Goal: Task Accomplishment & Management: Use online tool/utility

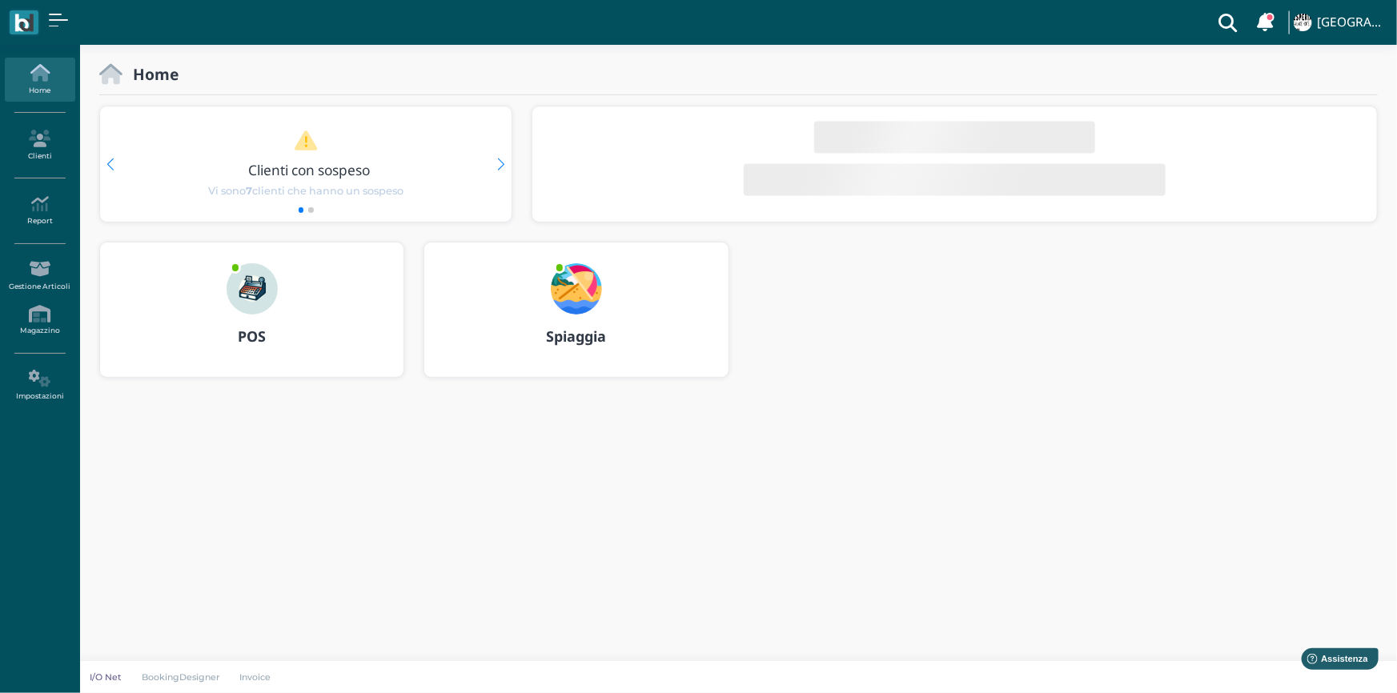
click at [571, 339] on b "Spiaggia" at bounding box center [576, 336] width 60 height 19
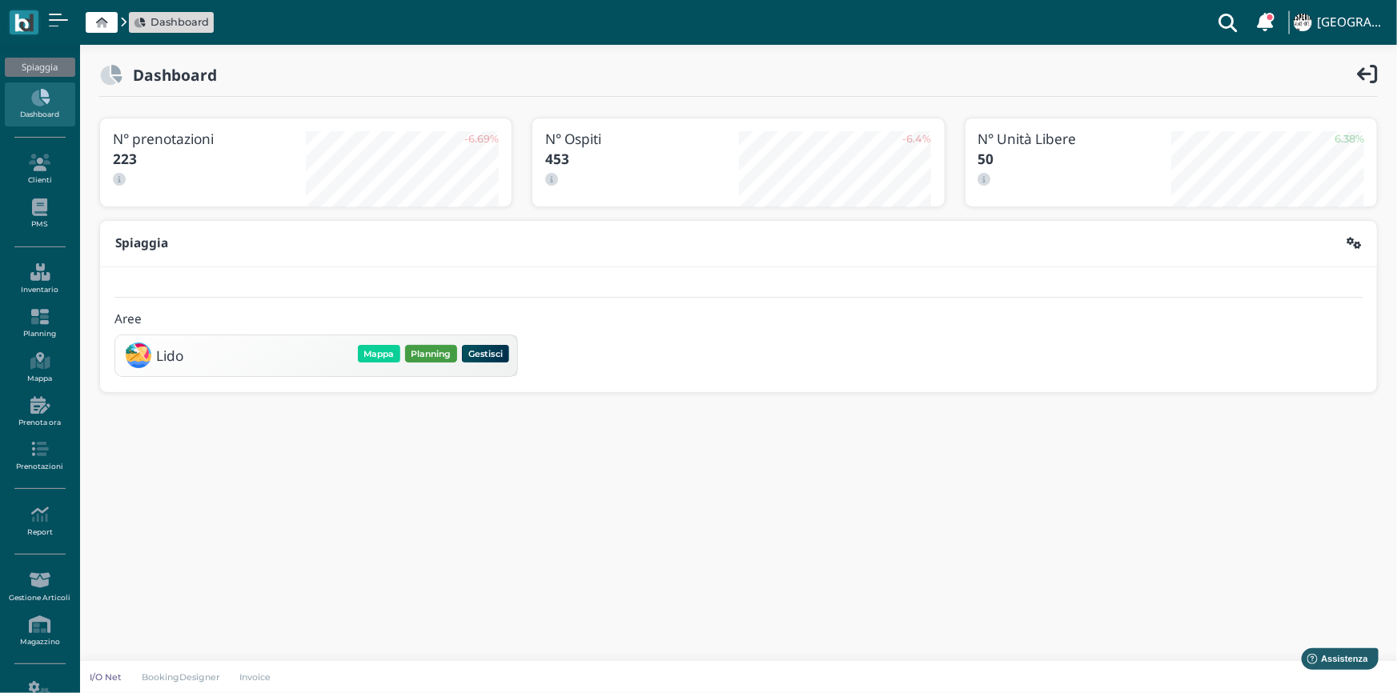
click at [419, 352] on button "Planning" at bounding box center [431, 354] width 52 height 18
click at [384, 348] on button "Mappa" at bounding box center [379, 354] width 42 height 18
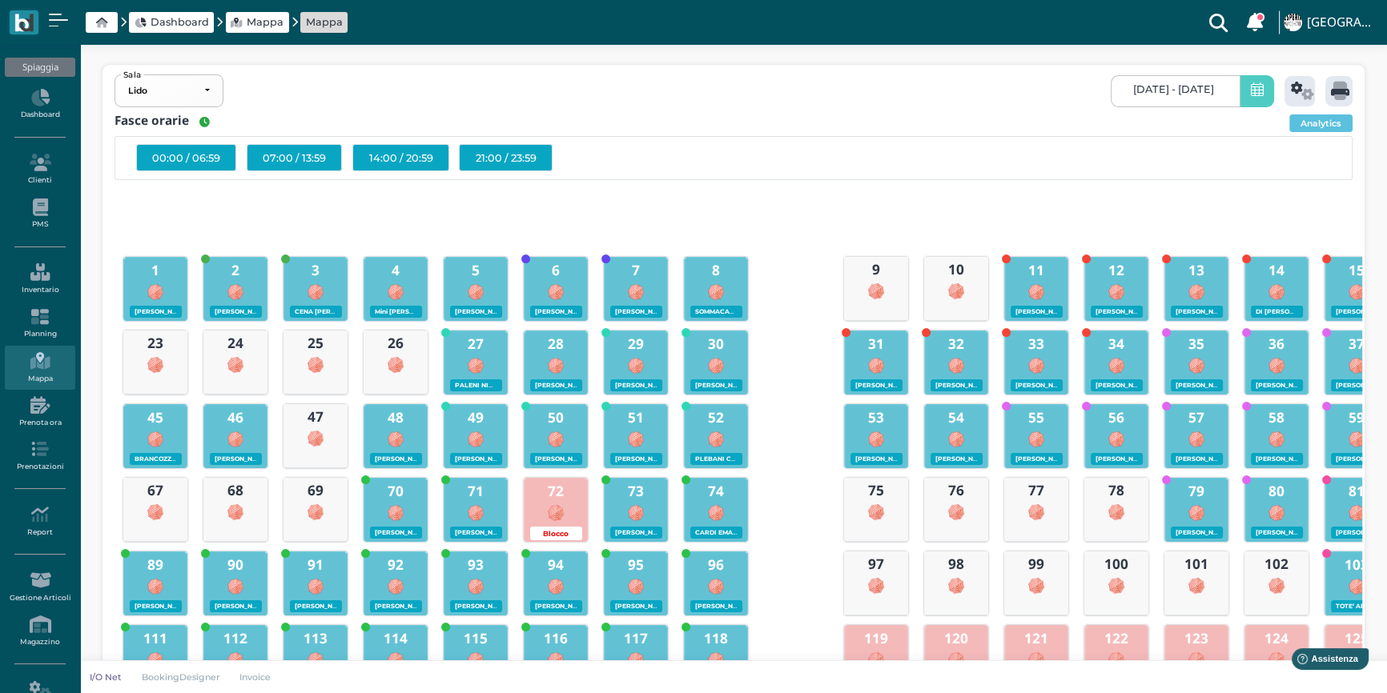
click at [1251, 97] on icon at bounding box center [1257, 90] width 13 height 17
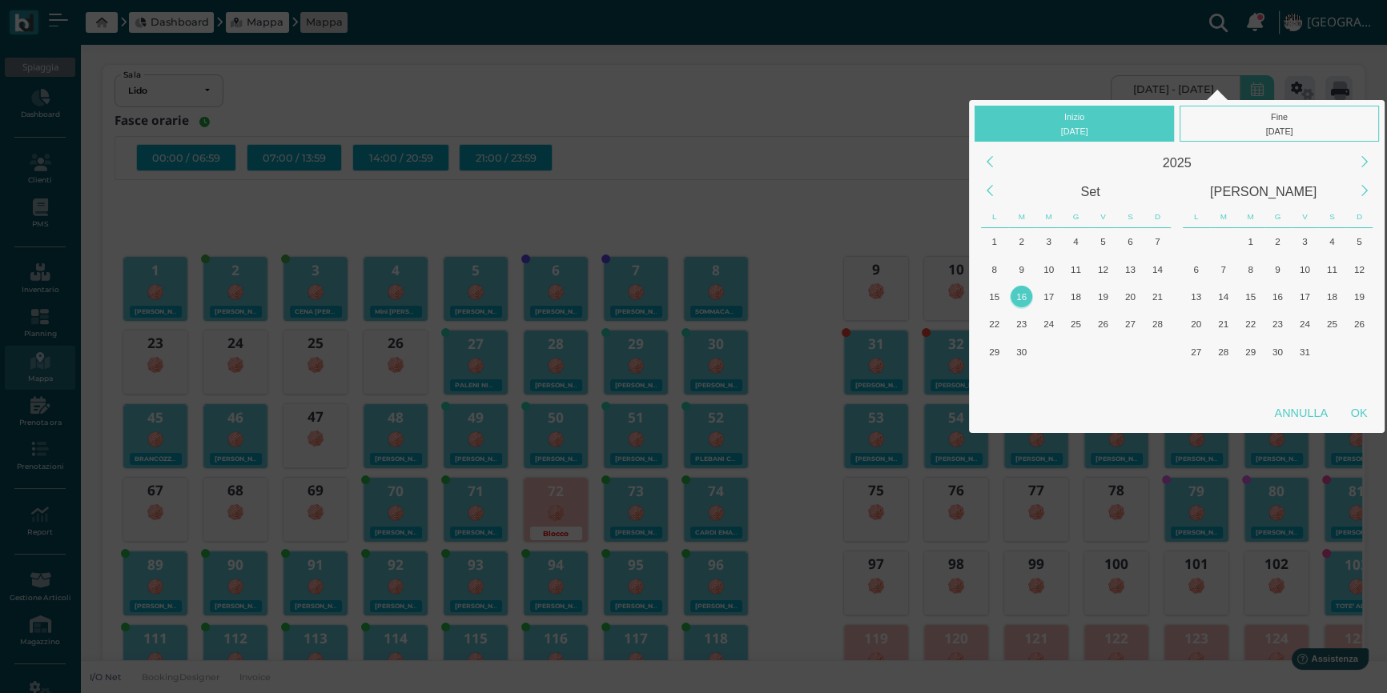
click at [1021, 299] on div "16" at bounding box center [1021, 297] width 22 height 22
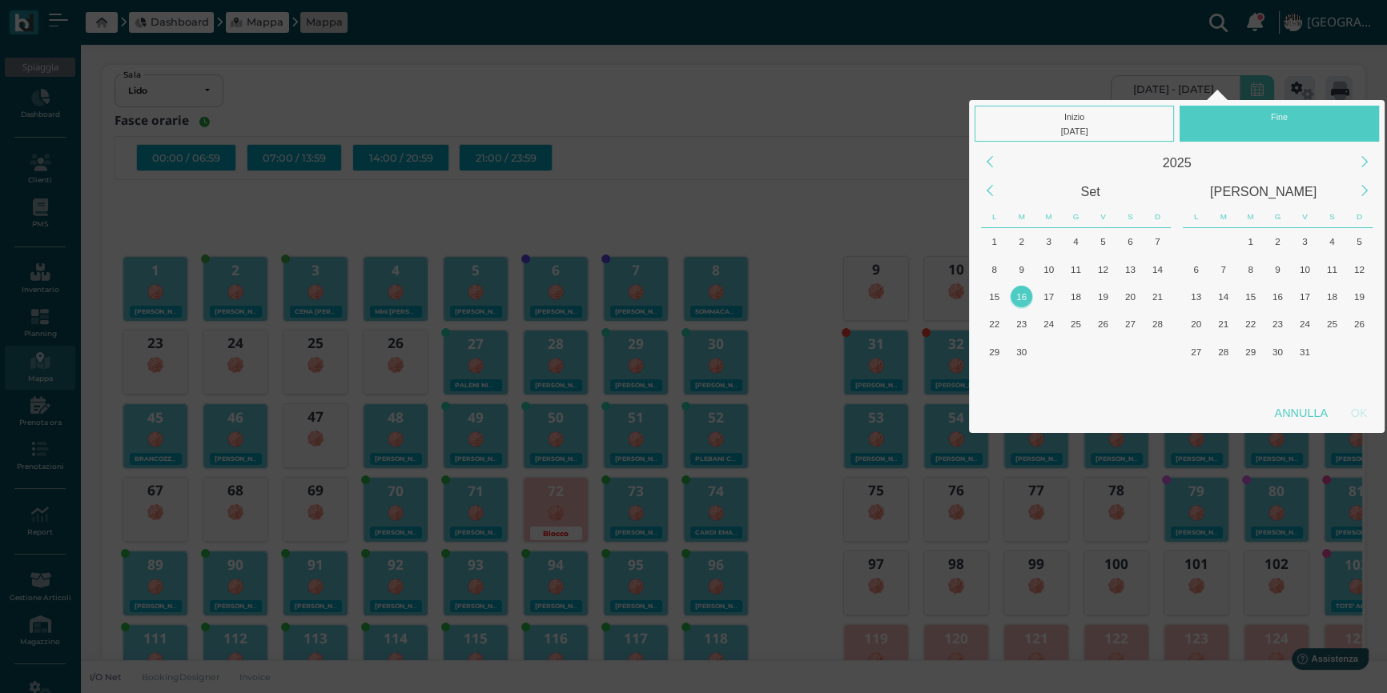
click at [1021, 299] on div "16" at bounding box center [1021, 297] width 22 height 22
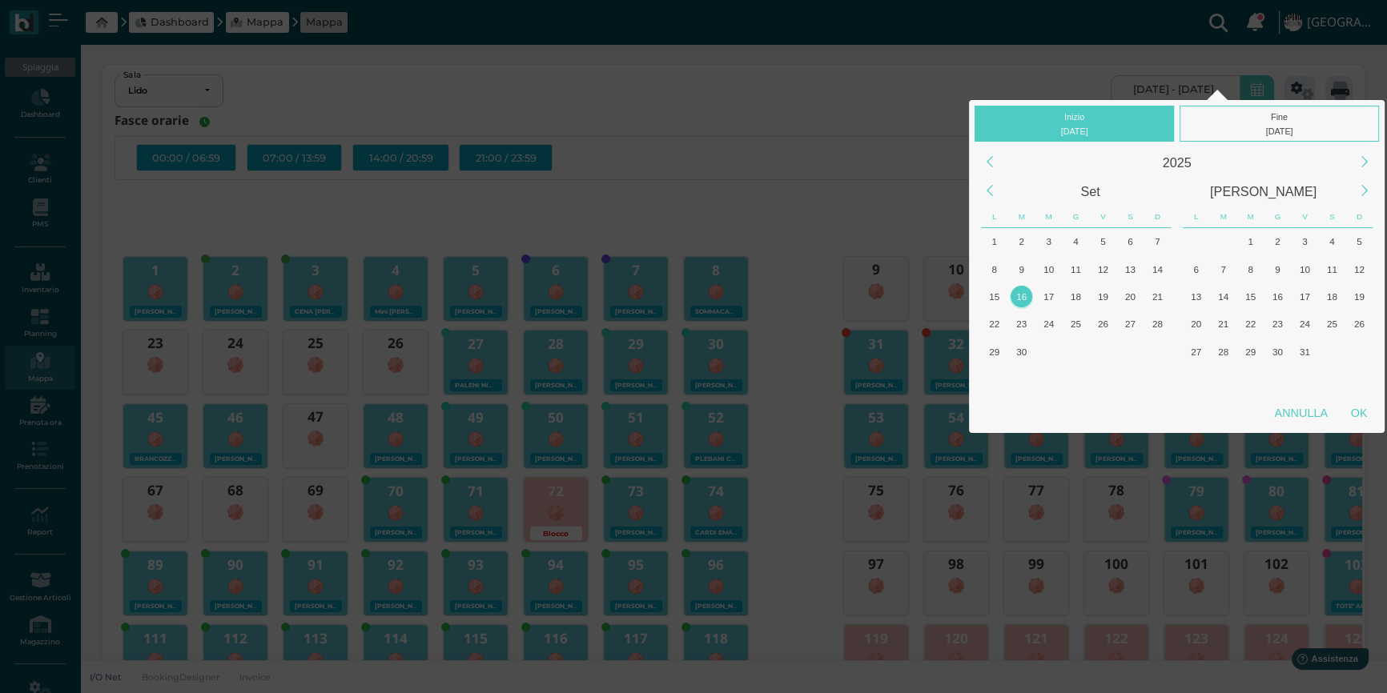
click at [1027, 298] on div "16" at bounding box center [1021, 297] width 22 height 22
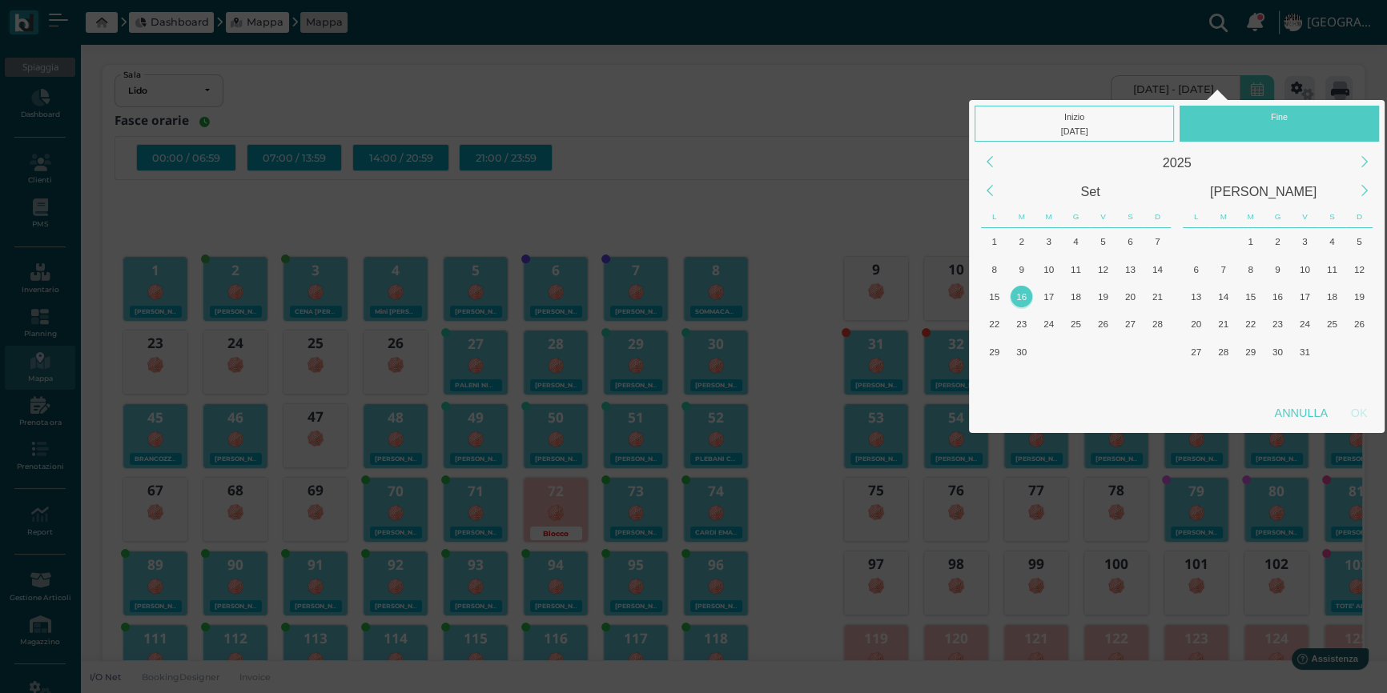
click at [1027, 298] on div "16" at bounding box center [1021, 297] width 22 height 22
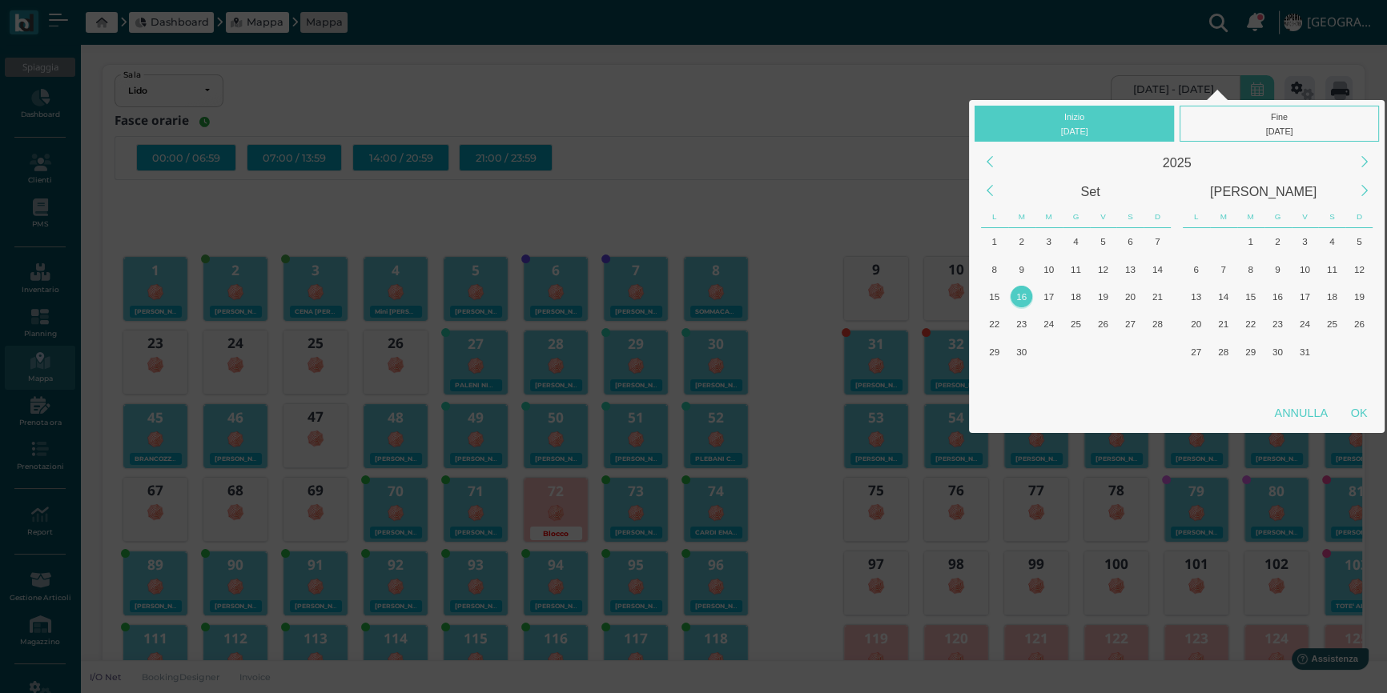
click at [1027, 298] on div "16" at bounding box center [1021, 297] width 22 height 22
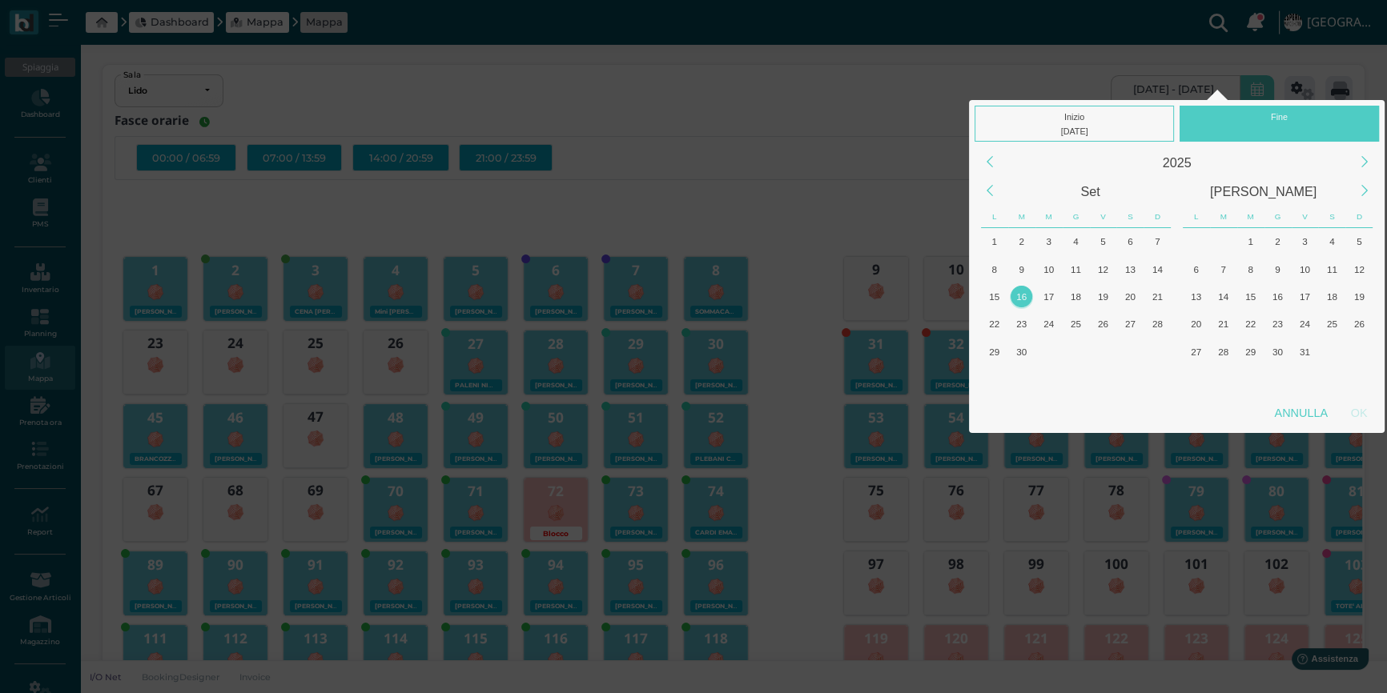
click at [1027, 298] on div "16" at bounding box center [1021, 297] width 22 height 22
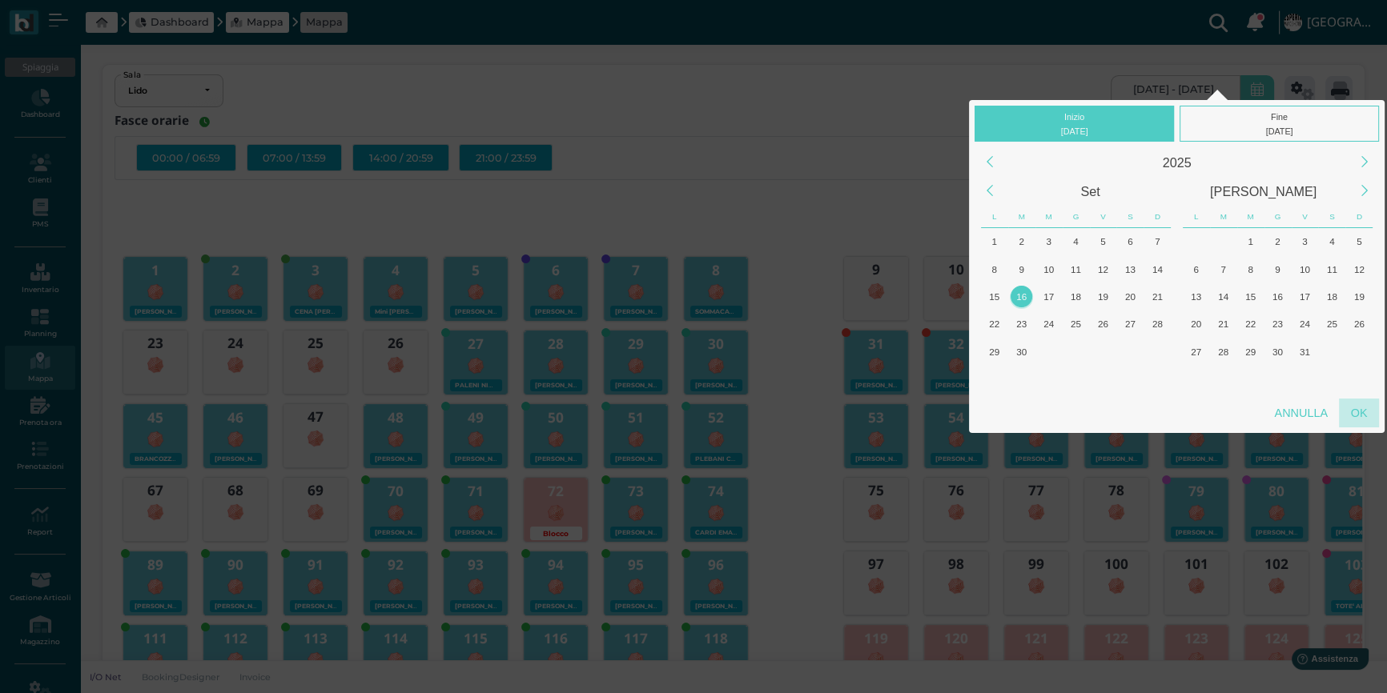
click at [1351, 406] on div "OK" at bounding box center [1359, 413] width 40 height 29
type input "[DATE] - [DATE]"
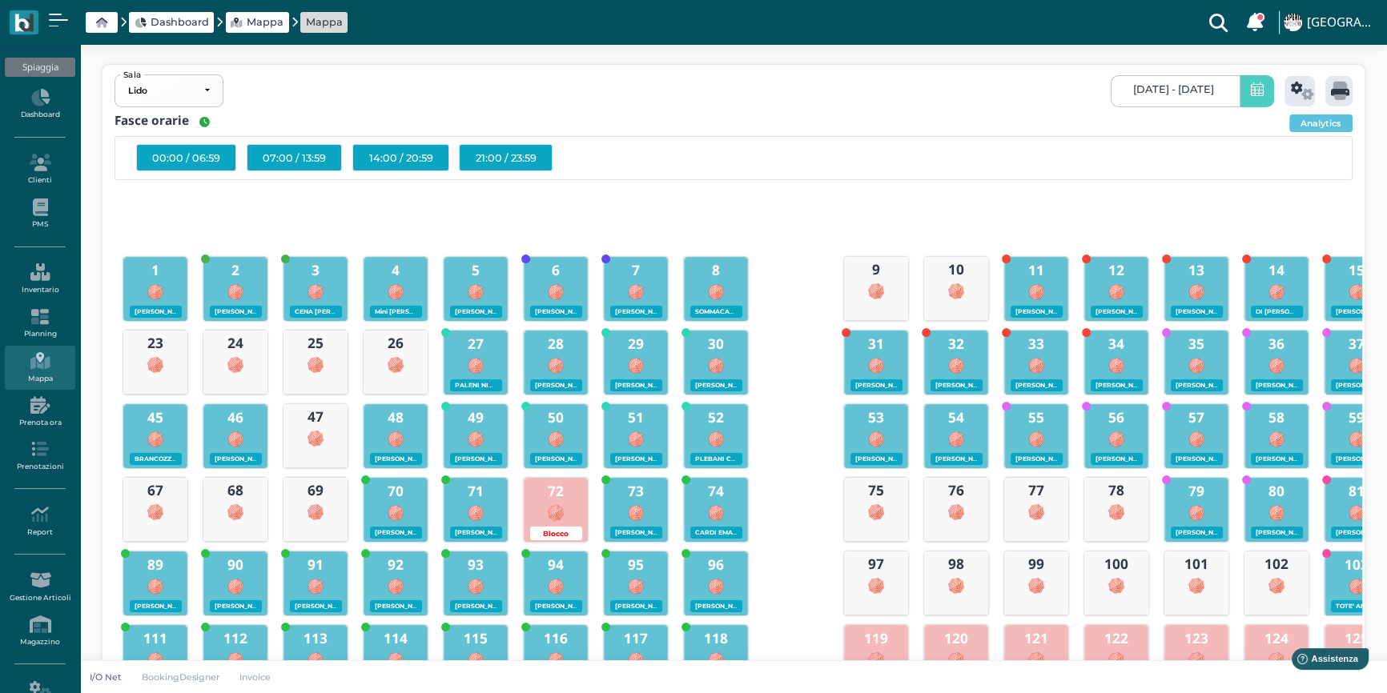
scroll to position [0, 144]
click at [1295, 89] on icon at bounding box center [1302, 91] width 23 height 18
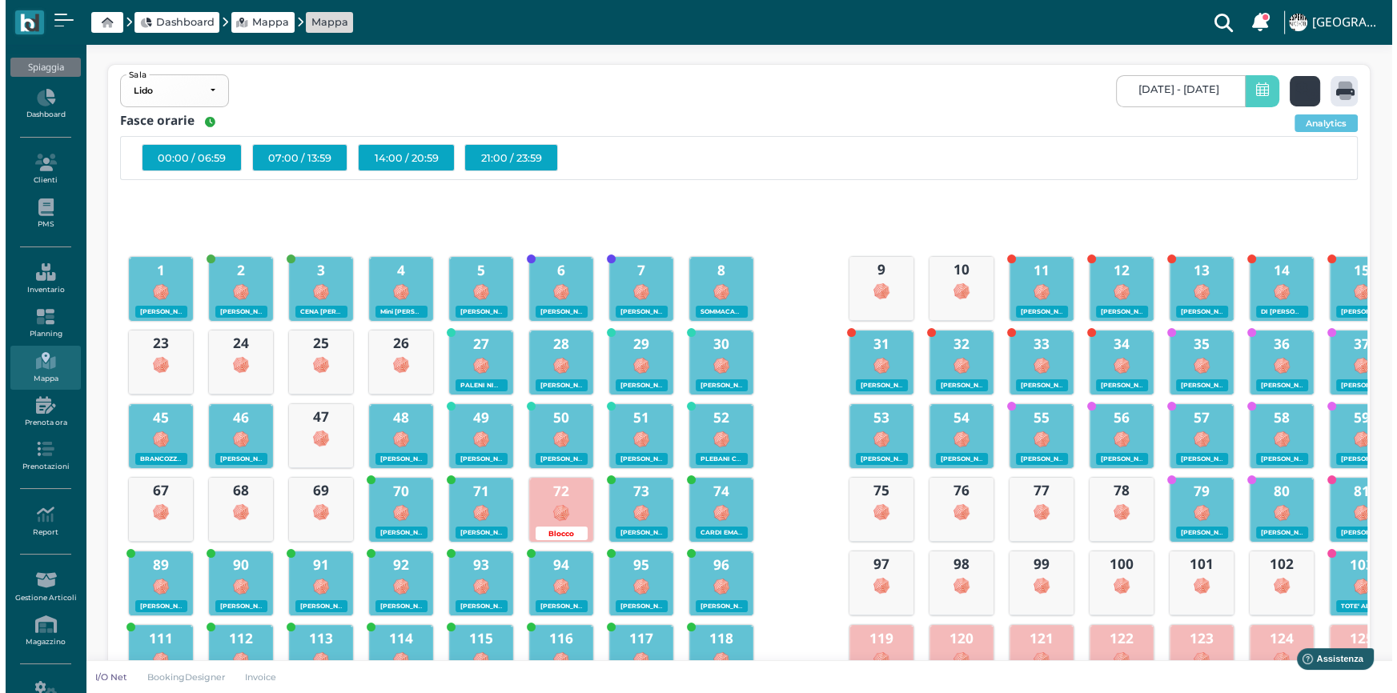
scroll to position [0, 0]
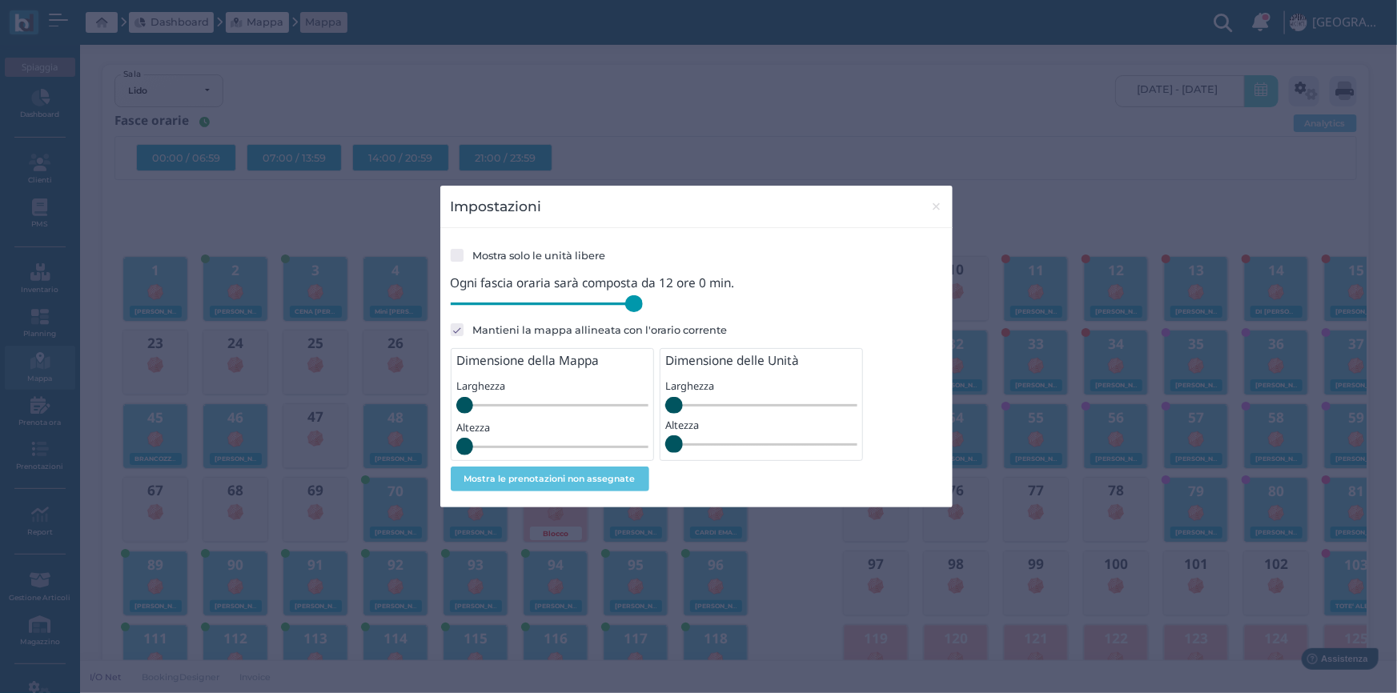
drag, startPoint x: 565, startPoint y: 304, endPoint x: 671, endPoint y: 316, distance: 106.4
type input "720"
click at [643, 313] on input "range" at bounding box center [547, 304] width 192 height 18
click at [932, 209] on span "×" at bounding box center [936, 206] width 12 height 21
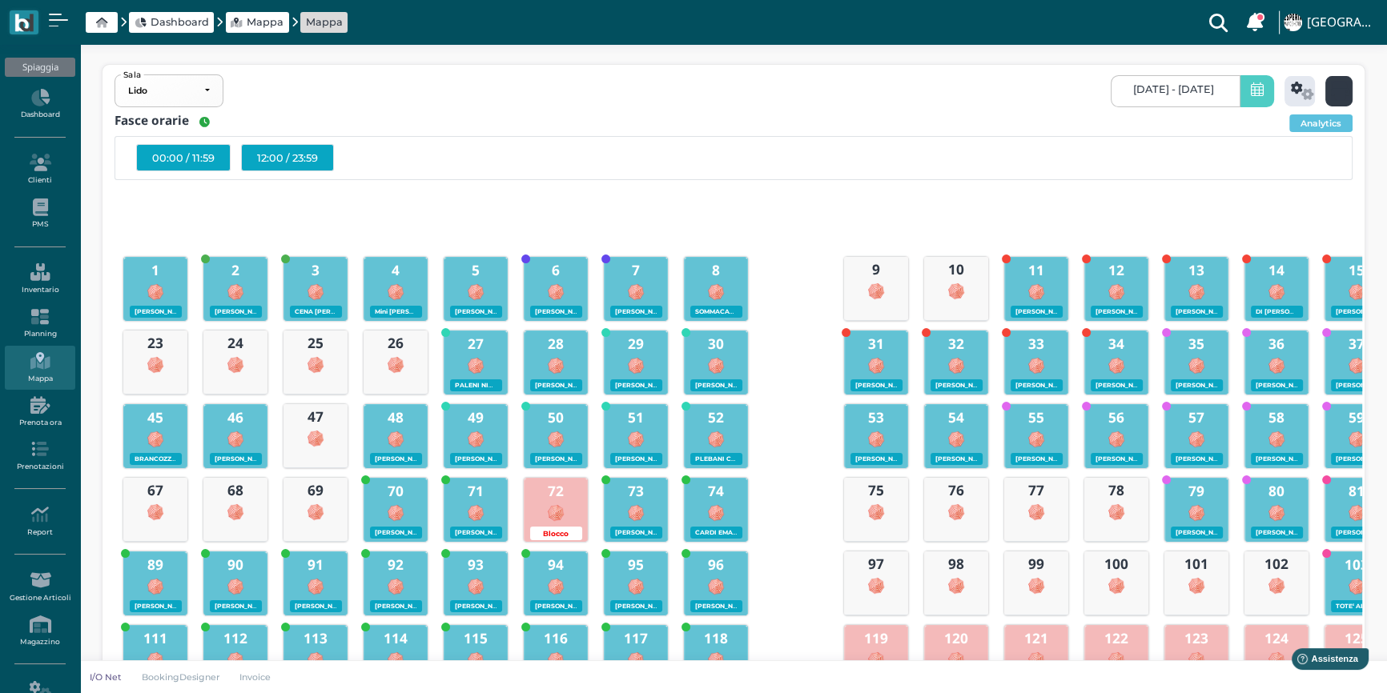
click at [1341, 86] on icon at bounding box center [1340, 91] width 18 height 18
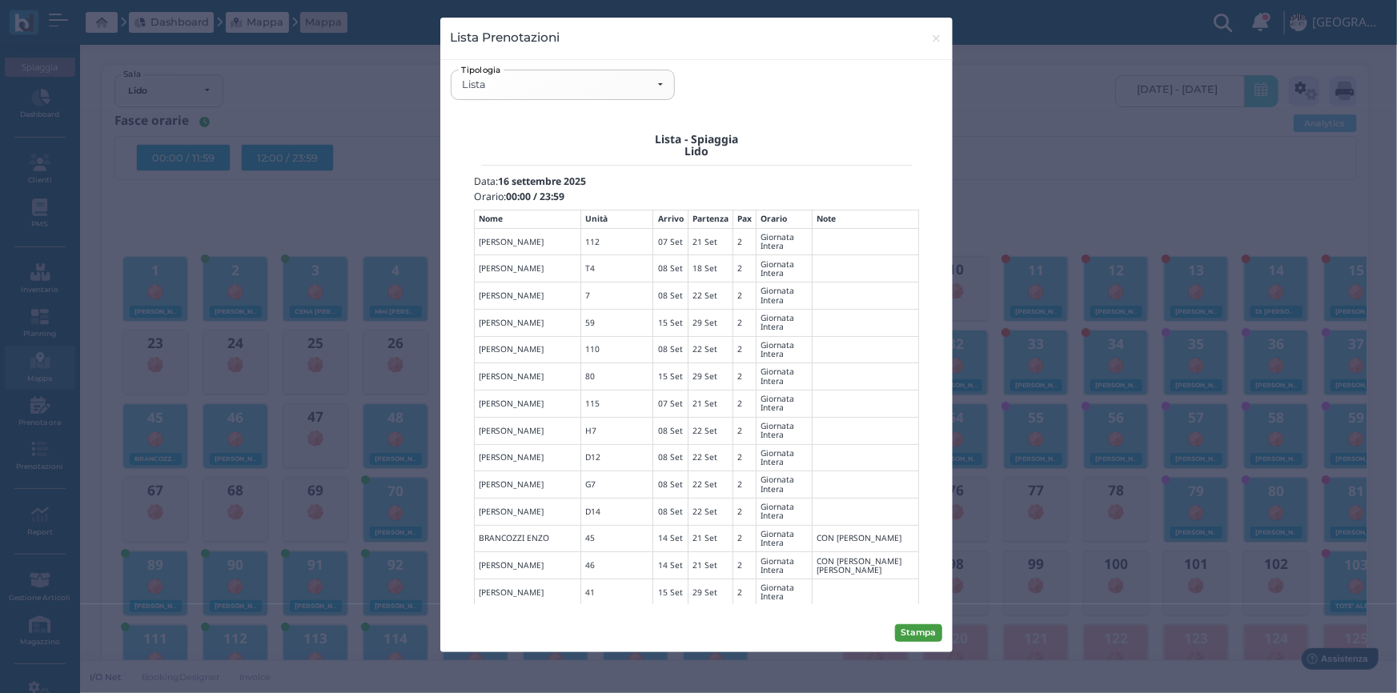
click at [920, 629] on button "Stampa" at bounding box center [918, 633] width 47 height 18
drag, startPoint x: 1382, startPoint y: 737, endPoint x: 946, endPoint y: 721, distance: 435.8
click at [911, 629] on button "Stampa" at bounding box center [918, 633] width 47 height 18
click at [933, 44] on span "×" at bounding box center [936, 38] width 12 height 21
